Goal: Task Accomplishment & Management: Manage account settings

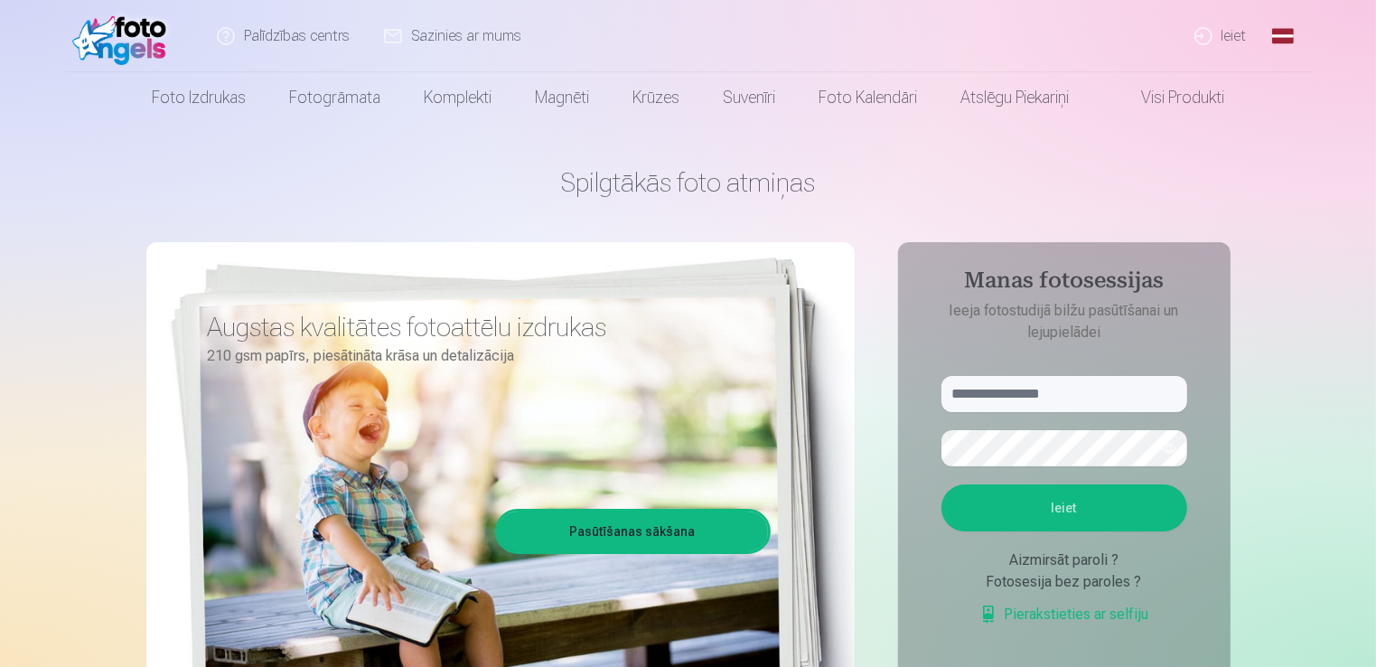
click at [1099, 495] on button "Ieiet" at bounding box center [1064, 507] width 246 height 47
click at [971, 412] on form "Ieiet Aizmirsāt paroli ? Fotosesija bez paroles ? Pierakstieties ar selfiju" at bounding box center [1064, 509] width 282 height 267
click at [983, 390] on input "text" at bounding box center [1064, 394] width 246 height 36
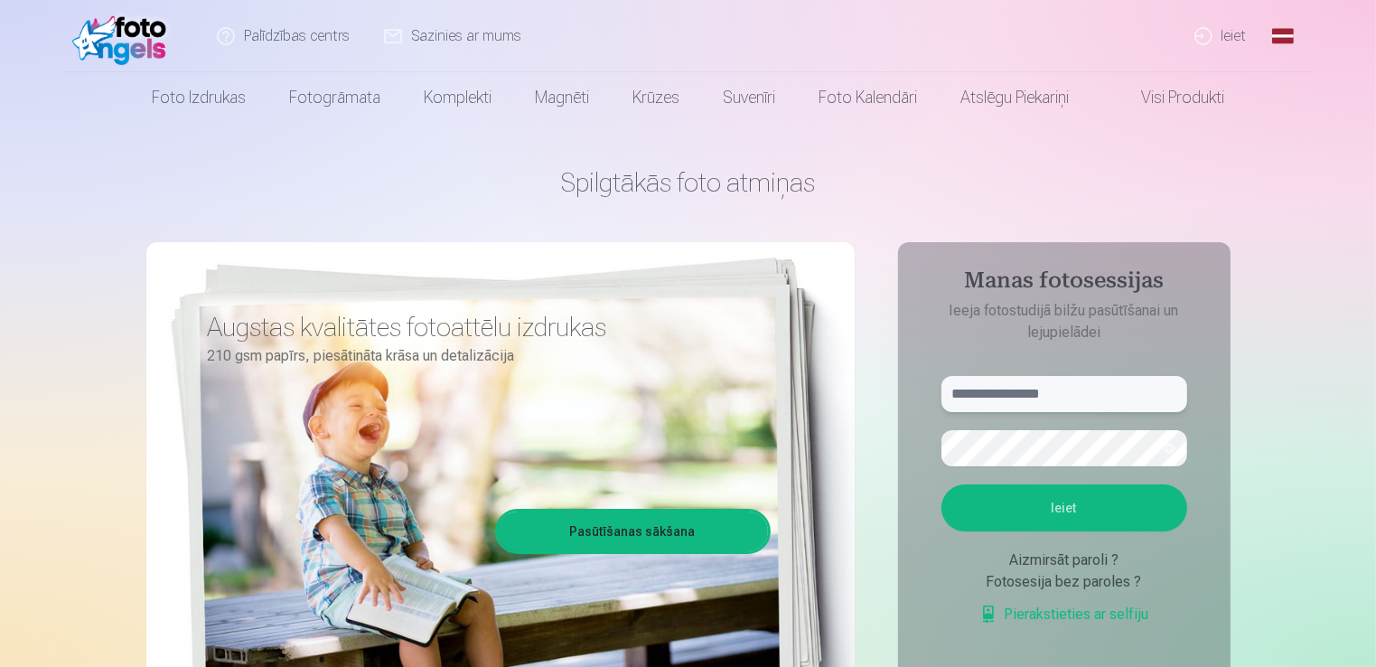
click at [983, 390] on input "text" at bounding box center [1064, 394] width 246 height 36
type input "**********"
click at [1012, 511] on button "Ieiet" at bounding box center [1064, 507] width 246 height 47
click at [1159, 454] on button "button" at bounding box center [1169, 448] width 34 height 34
click at [1107, 498] on button "Ieiet" at bounding box center [1064, 507] width 246 height 47
